Goal: Information Seeking & Learning: Learn about a topic

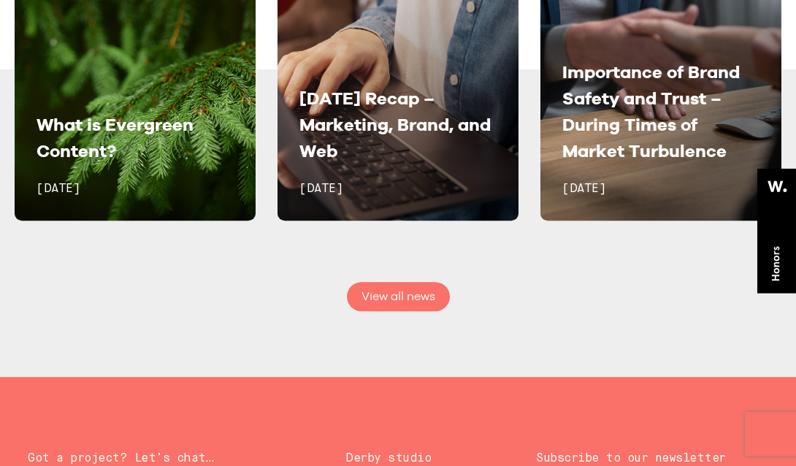
scroll to position [6357, 0]
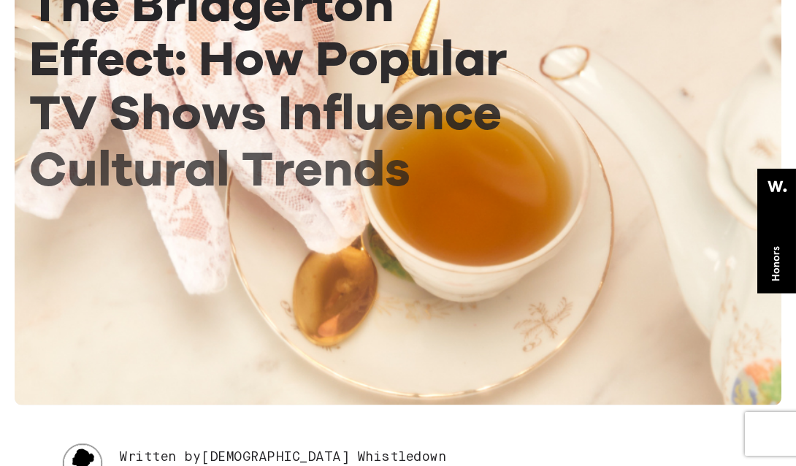
scroll to position [365, 0]
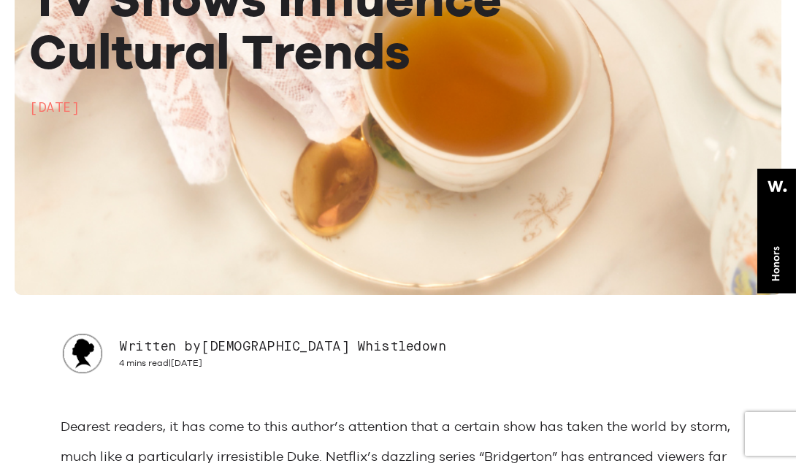
drag, startPoint x: 513, startPoint y: 221, endPoint x: 435, endPoint y: 345, distance: 146.4
click at [435, 345] on div "Written by [DEMOGRAPHIC_DATA][PERSON_NAME] 4 mins read | [DATE]" at bounding box center [398, 354] width 675 height 44
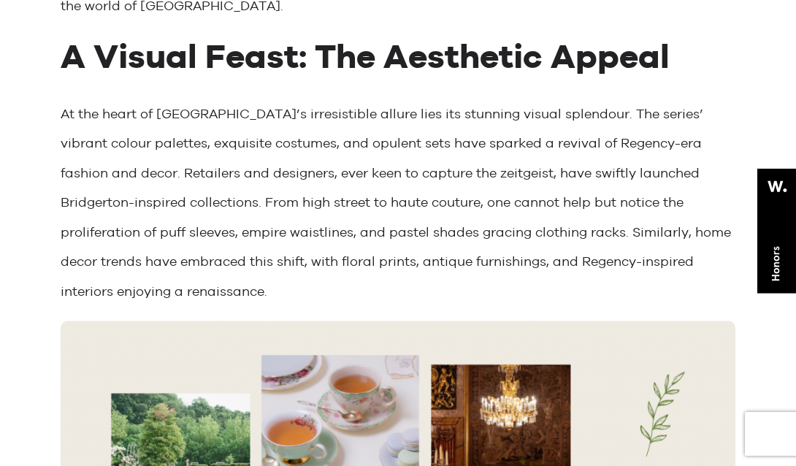
scroll to position [1242, 0]
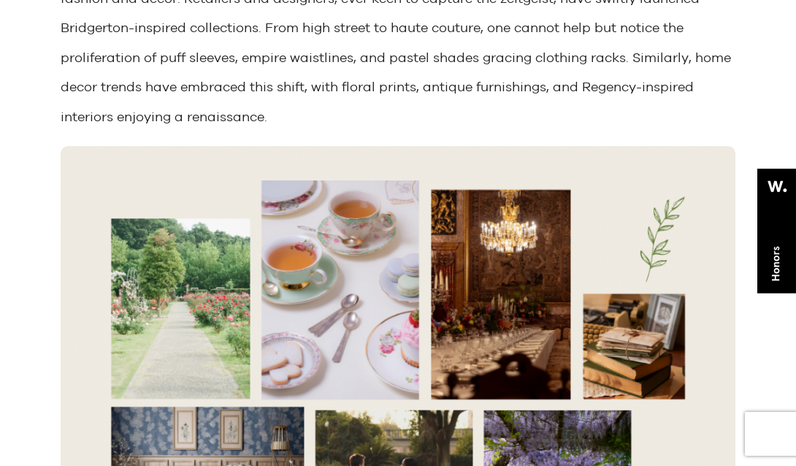
drag, startPoint x: 510, startPoint y: 245, endPoint x: 689, endPoint y: 167, distance: 195.0
click at [689, 167] on img at bounding box center [398, 399] width 675 height 506
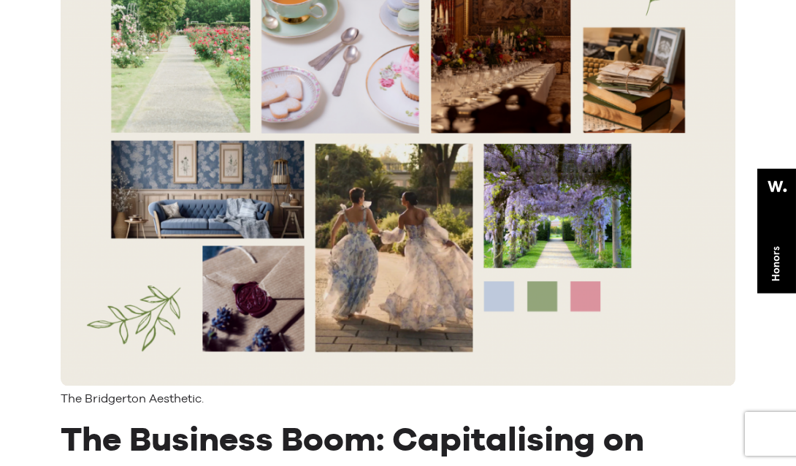
scroll to position [1534, 0]
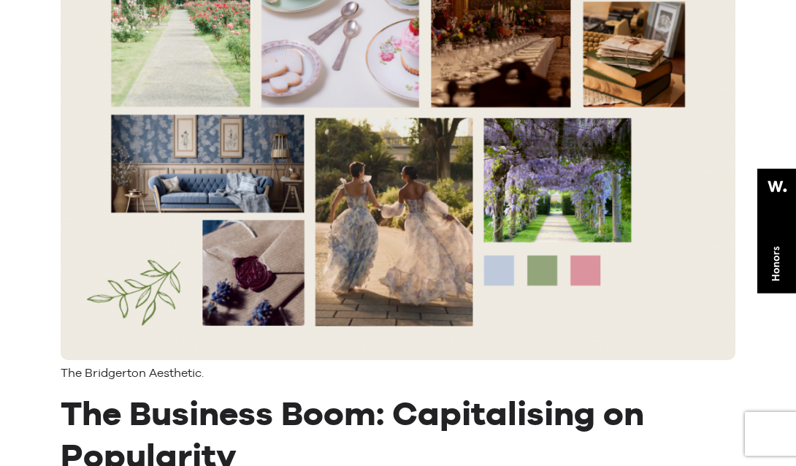
click at [620, 262] on img at bounding box center [398, 107] width 675 height 506
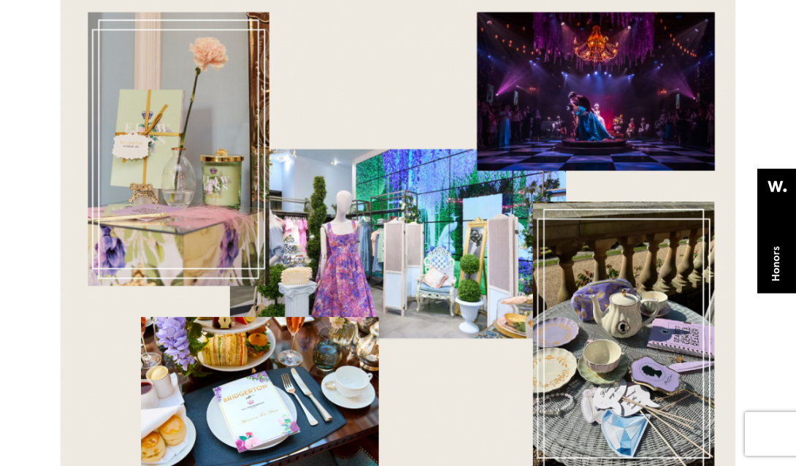
scroll to position [1973, 0]
